Goal: Task Accomplishment & Management: Manage account settings

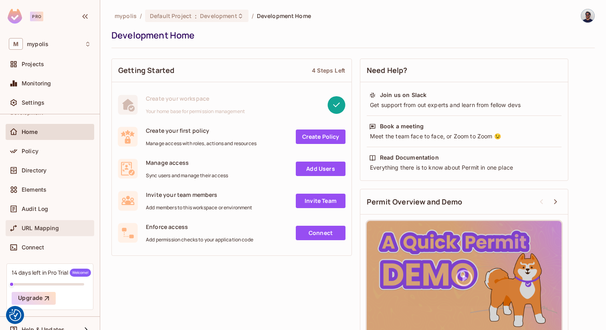
scroll to position [33, 0]
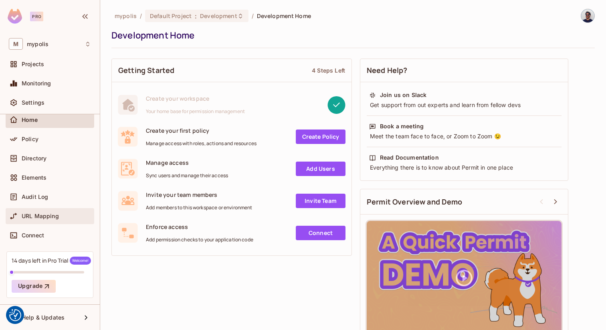
click at [51, 217] on span "URL Mapping" at bounding box center [40, 216] width 37 height 6
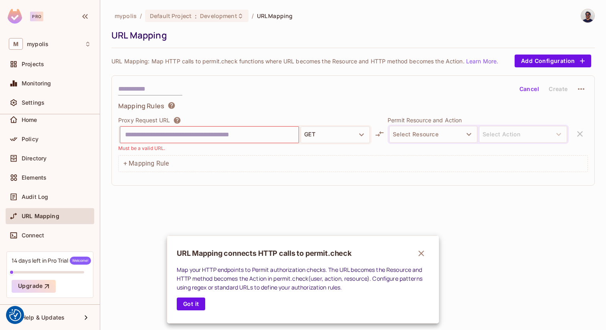
click at [43, 98] on div at bounding box center [303, 165] width 606 height 330
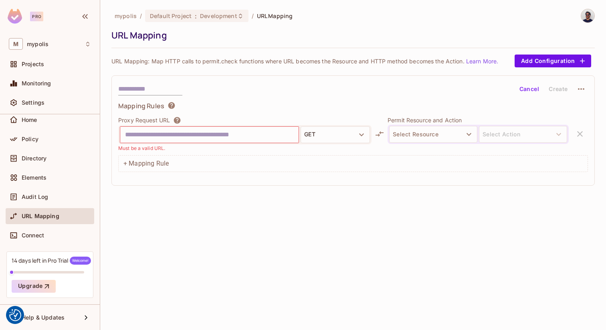
click at [40, 105] on span "Settings" at bounding box center [33, 102] width 23 height 6
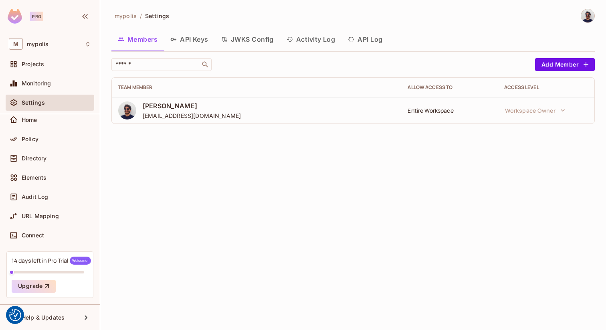
click at [428, 109] on div "Entire Workspace" at bounding box center [450, 111] width 84 height 8
click at [583, 65] on icon "button" at bounding box center [586, 65] width 8 height 8
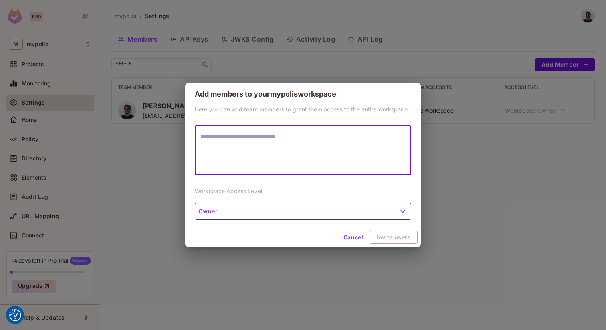
click at [451, 71] on div "Add members to your mypolis workspace Here you can add team members to grant th…" at bounding box center [303, 165] width 606 height 330
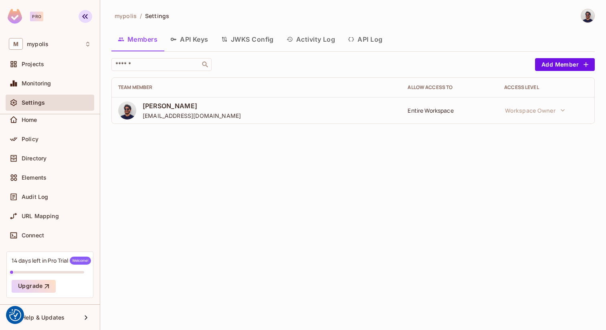
click at [85, 18] on icon "button" at bounding box center [85, 17] width 10 height 10
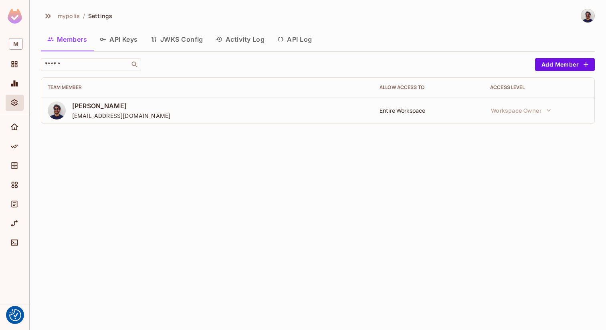
click at [26, 16] on div at bounding box center [14, 17] width 29 height 35
click at [17, 17] on img at bounding box center [15, 16] width 14 height 15
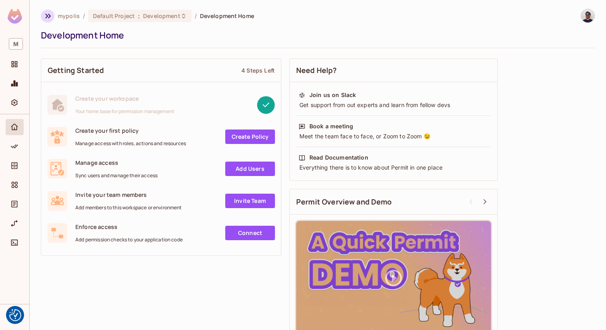
click at [45, 16] on icon "button" at bounding box center [48, 16] width 10 height 10
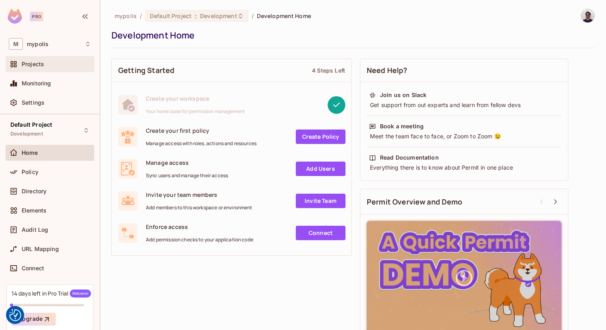
click at [55, 67] on div "Projects" at bounding box center [56, 64] width 69 height 6
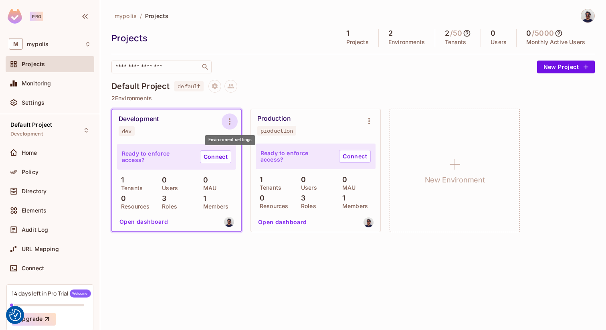
click at [232, 121] on icon "Environment settings" at bounding box center [230, 122] width 10 height 10
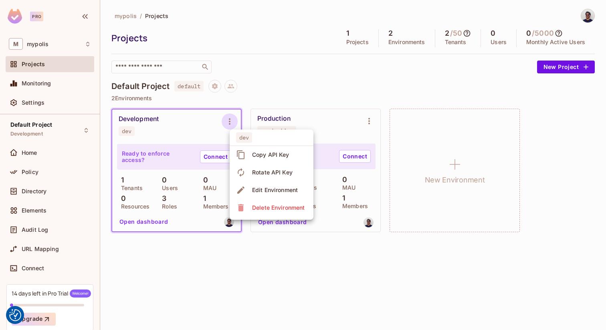
click at [232, 121] on div at bounding box center [303, 165] width 606 height 330
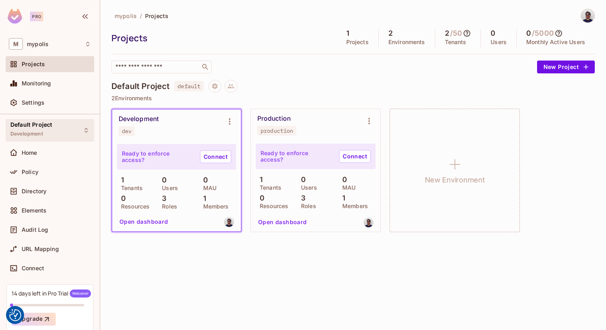
click at [37, 134] on span "Development" at bounding box center [26, 134] width 32 height 6
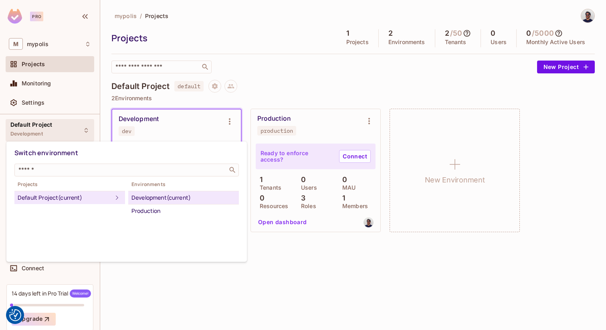
click at [589, 14] on div at bounding box center [303, 165] width 606 height 330
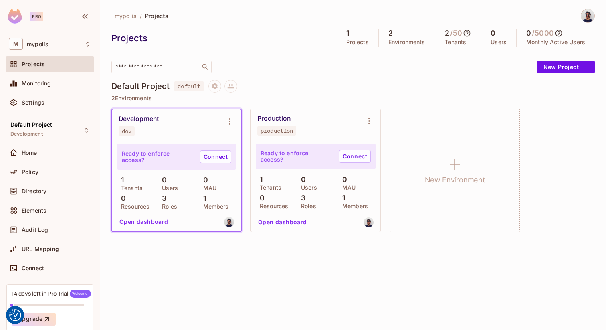
click at [588, 15] on div "Switch environment ​ Projects Default Project (current) Environments Developmen…" at bounding box center [303, 165] width 606 height 330
click at [588, 16] on img at bounding box center [587, 15] width 13 height 13
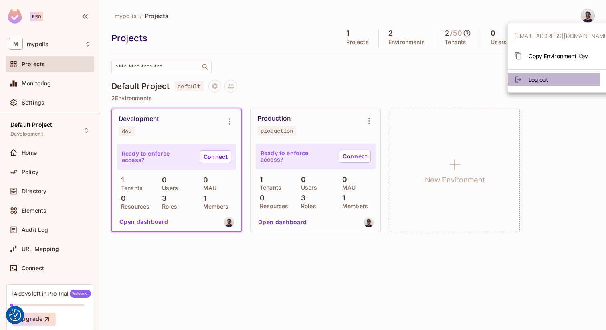
click at [549, 79] on span "Log out" at bounding box center [539, 80] width 20 height 8
